Goal: Task Accomplishment & Management: Manage account settings

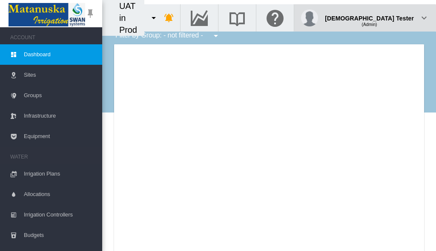
click at [393, 17] on div "(Admin)" at bounding box center [369, 21] width 89 height 9
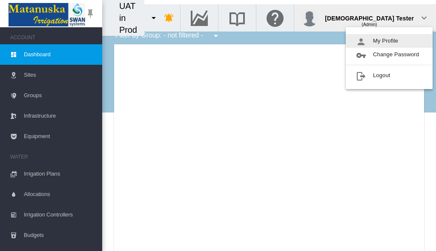
click at [389, 41] on button "My Profile" at bounding box center [389, 41] width 87 height 14
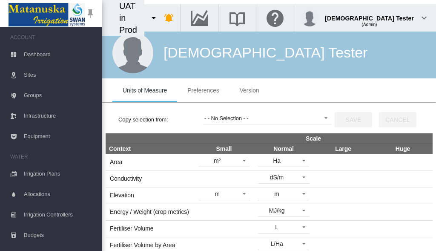
click at [203, 90] on span "Preferences" at bounding box center [203, 90] width 32 height 7
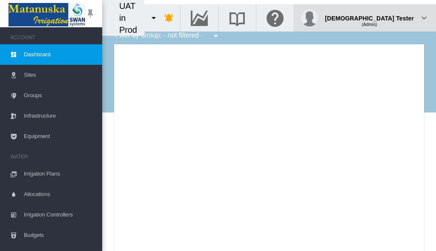
click at [393, 17] on div "(Admin)" at bounding box center [369, 21] width 89 height 9
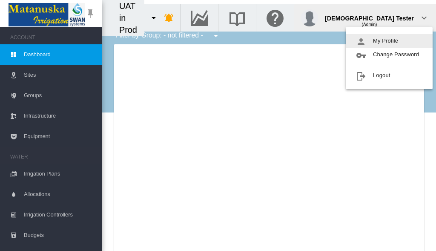
click at [389, 41] on button "My Profile" at bounding box center [389, 41] width 87 height 14
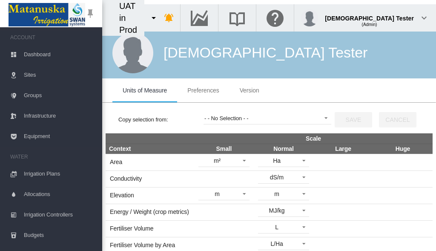
click at [203, 90] on span "Preferences" at bounding box center [203, 90] width 32 height 7
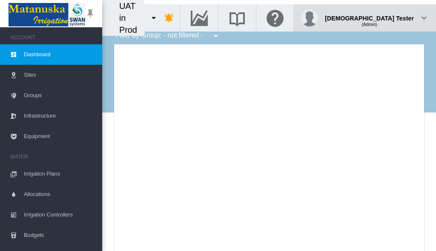
click at [393, 17] on div "(Admin)" at bounding box center [369, 21] width 89 height 9
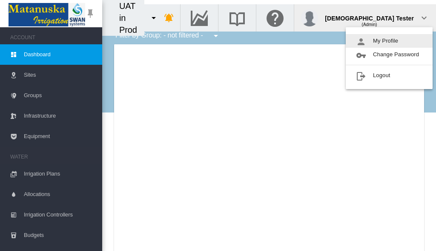
click at [389, 41] on button "My Profile" at bounding box center [389, 41] width 87 height 14
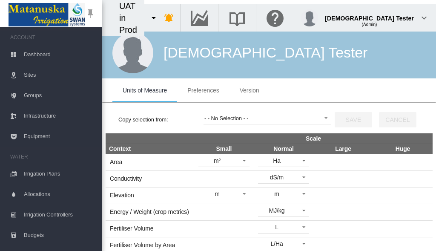
click at [203, 90] on span "Preferences" at bounding box center [203, 90] width 32 height 7
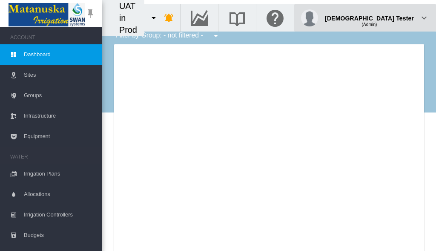
click at [393, 17] on div "(Admin)" at bounding box center [369, 21] width 89 height 9
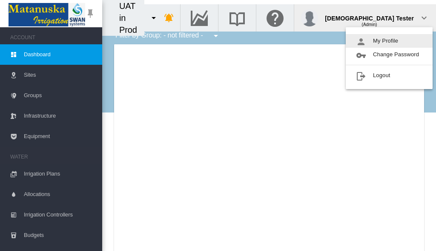
click at [389, 41] on button "My Profile" at bounding box center [389, 41] width 87 height 14
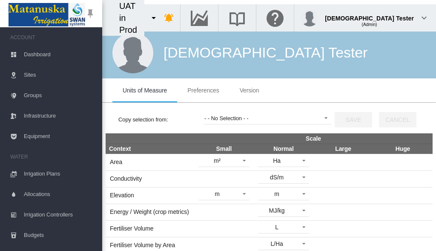
click at [203, 90] on span "Preferences" at bounding box center [203, 90] width 32 height 7
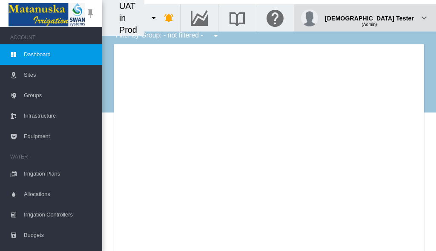
click at [393, 17] on div "(Admin)" at bounding box center [369, 21] width 89 height 9
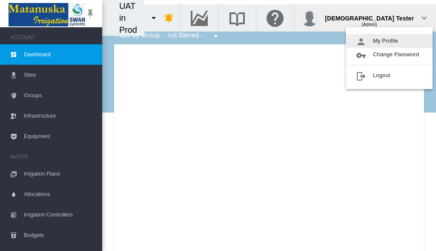
click at [389, 41] on button "My Profile" at bounding box center [389, 41] width 87 height 14
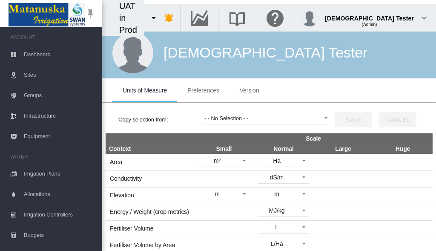
click at [203, 90] on span "Preferences" at bounding box center [203, 90] width 32 height 7
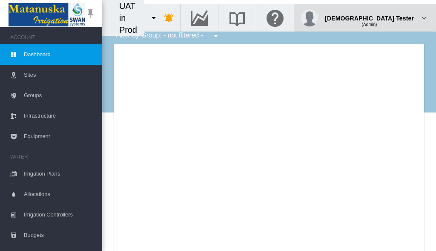
click at [393, 17] on div "(Admin)" at bounding box center [369, 21] width 89 height 9
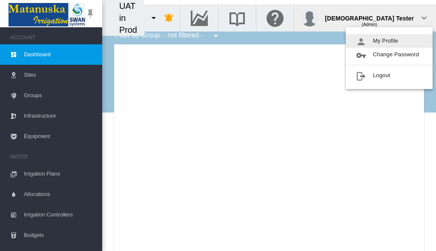
click at [389, 41] on button "My Profile" at bounding box center [389, 41] width 87 height 14
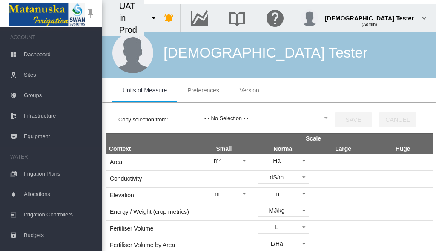
click at [203, 90] on span "Preferences" at bounding box center [203, 90] width 32 height 7
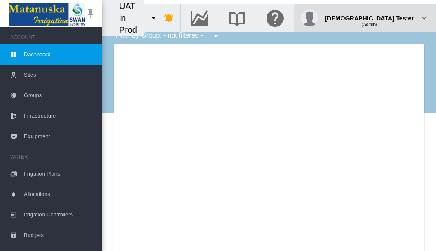
click at [393, 17] on div "(Admin)" at bounding box center [369, 21] width 89 height 9
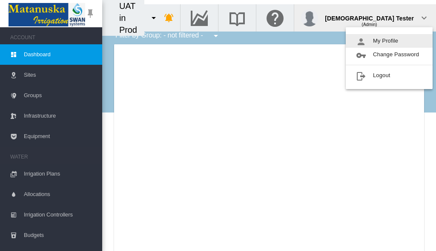
click at [389, 41] on button "My Profile" at bounding box center [389, 41] width 87 height 14
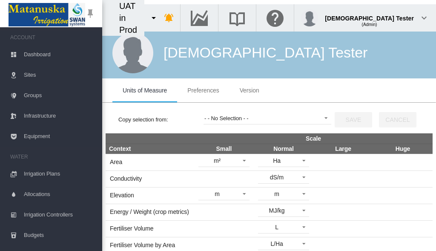
click at [203, 90] on span "Preferences" at bounding box center [203, 90] width 32 height 7
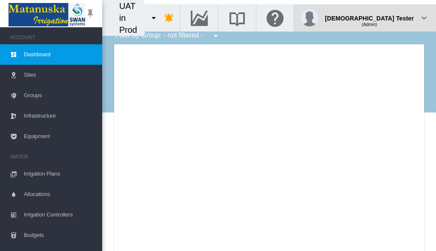
click at [393, 17] on div "(Admin)" at bounding box center [369, 21] width 89 height 9
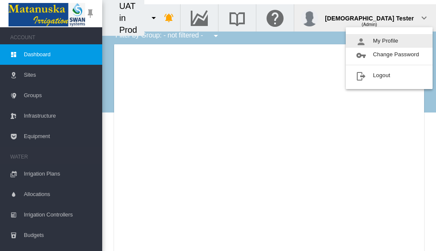
click at [389, 41] on button "My Profile" at bounding box center [389, 41] width 87 height 14
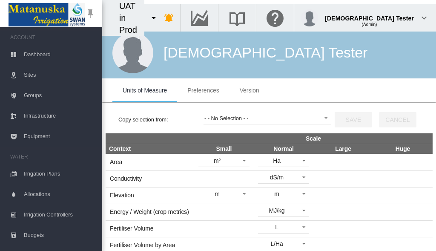
click at [203, 90] on span "Preferences" at bounding box center [203, 90] width 32 height 7
